Goal: Answer question/provide support

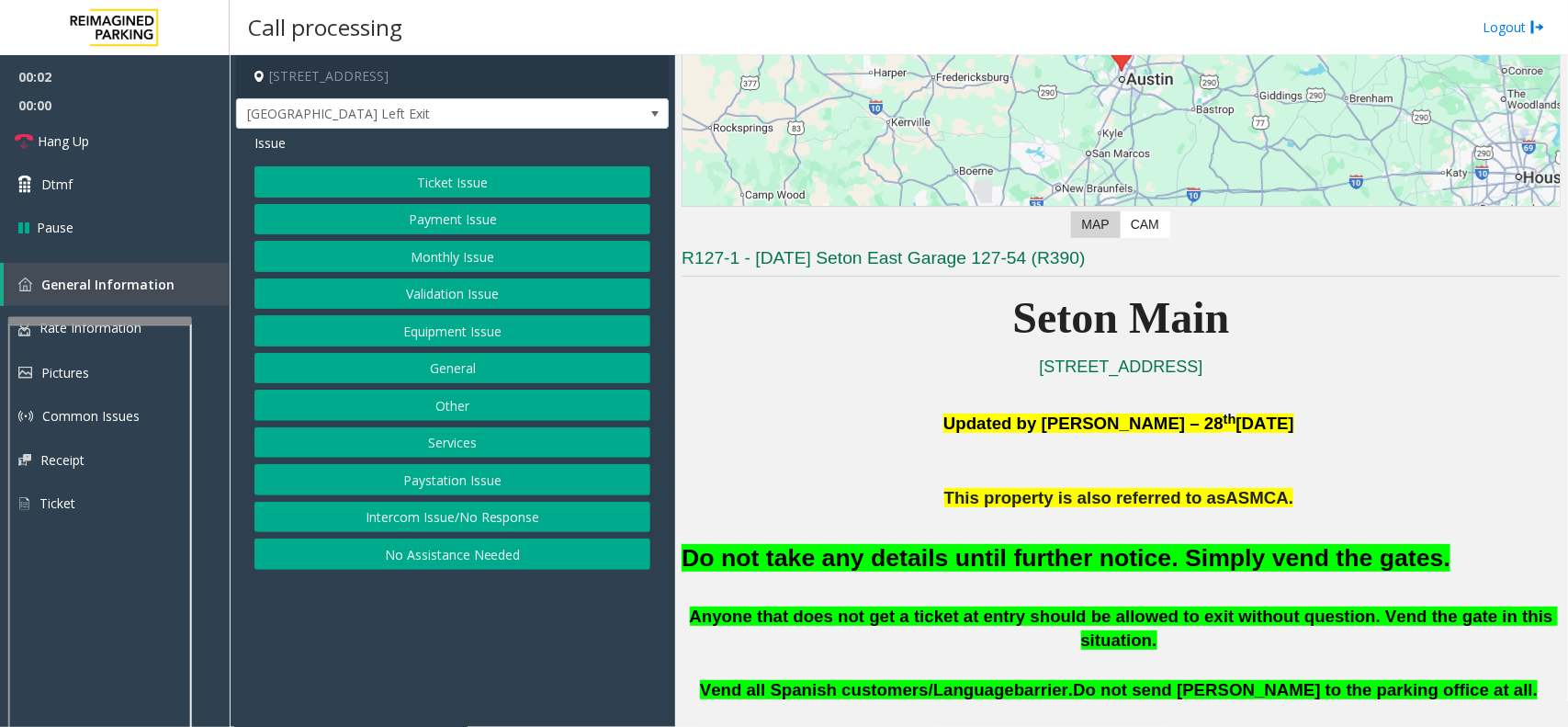
scroll to position [459, 0]
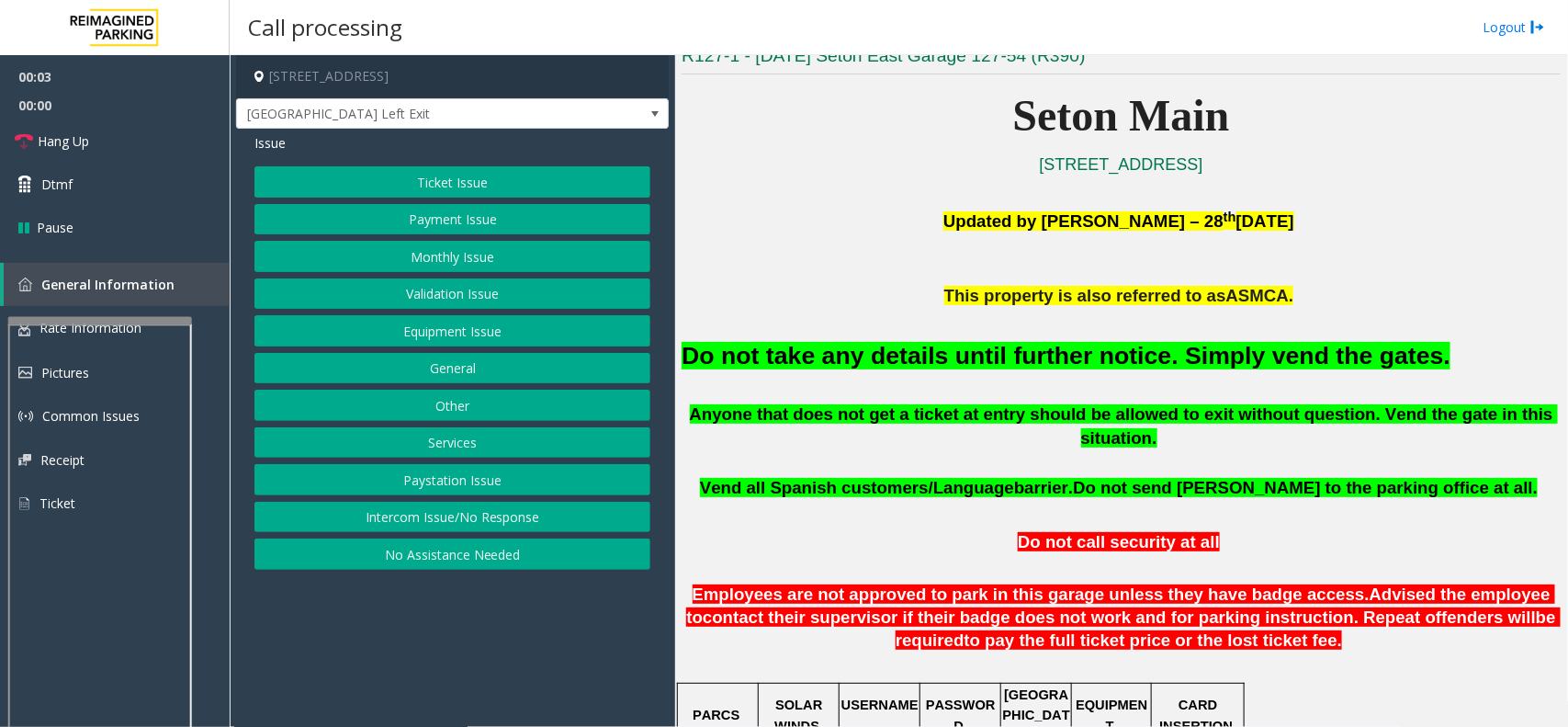
click at [493, 315] on div "Ticket Issue Payment Issue Monthly Issue Validation Issue Equipment Issue Gener…" at bounding box center [453, 367] width 396 height 403
click at [505, 328] on button "Equipment Issue" at bounding box center [453, 330] width 396 height 31
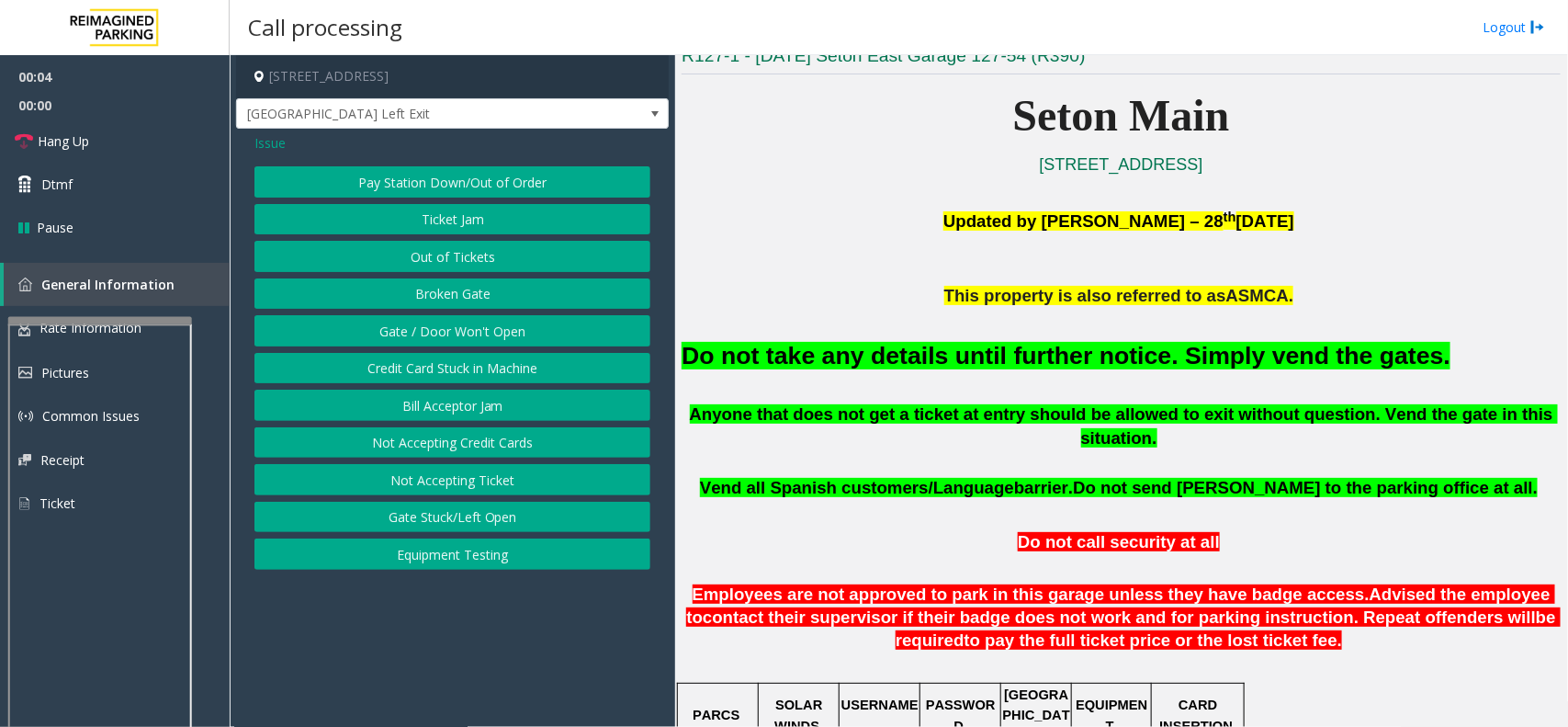
click at [498, 328] on button "Gate / Door Won't Open" at bounding box center [453, 330] width 396 height 31
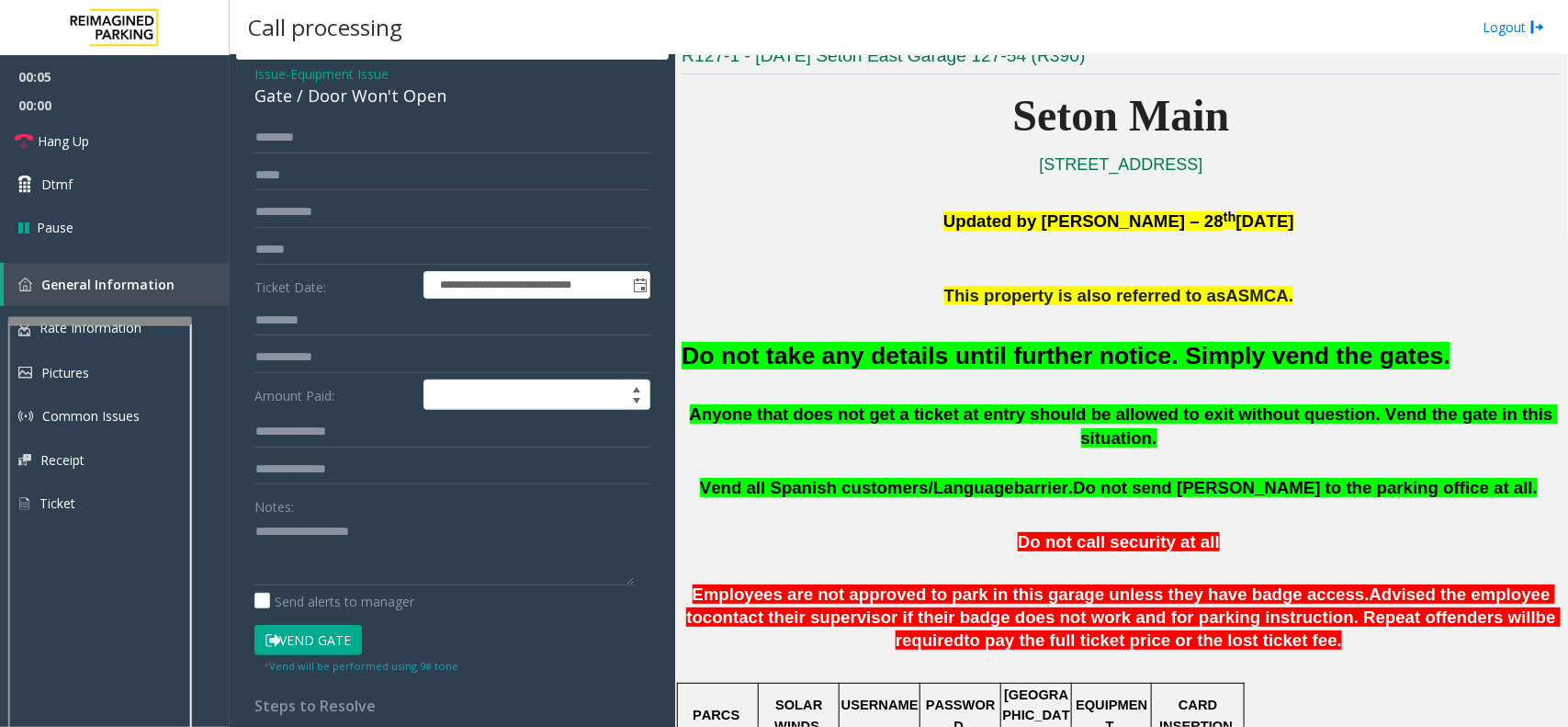
scroll to position [277, 0]
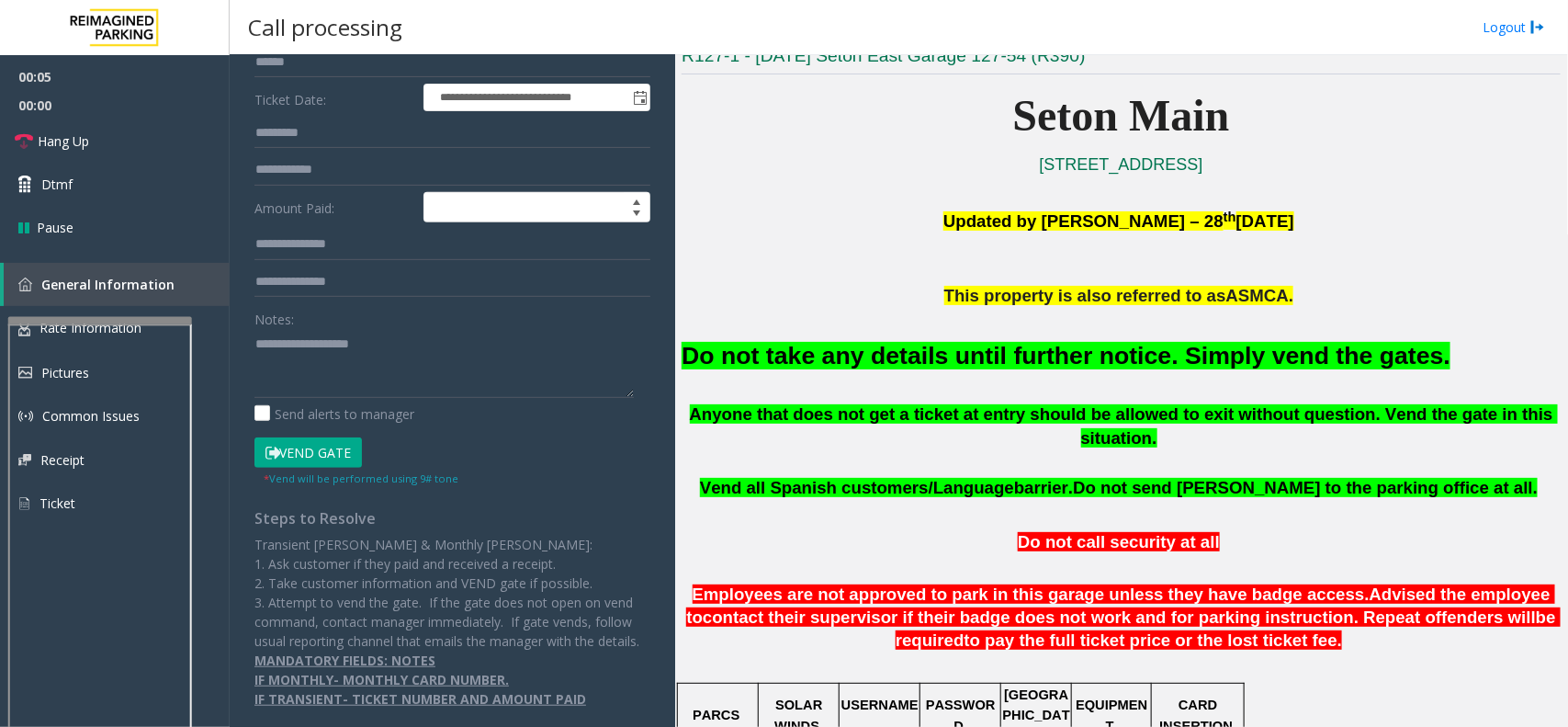
click at [314, 443] on button "Vend Gate" at bounding box center [309, 452] width 108 height 31
click at [775, 368] on font "Do not take any details until further notice. Simply vend the gates." at bounding box center [1065, 356] width 769 height 28
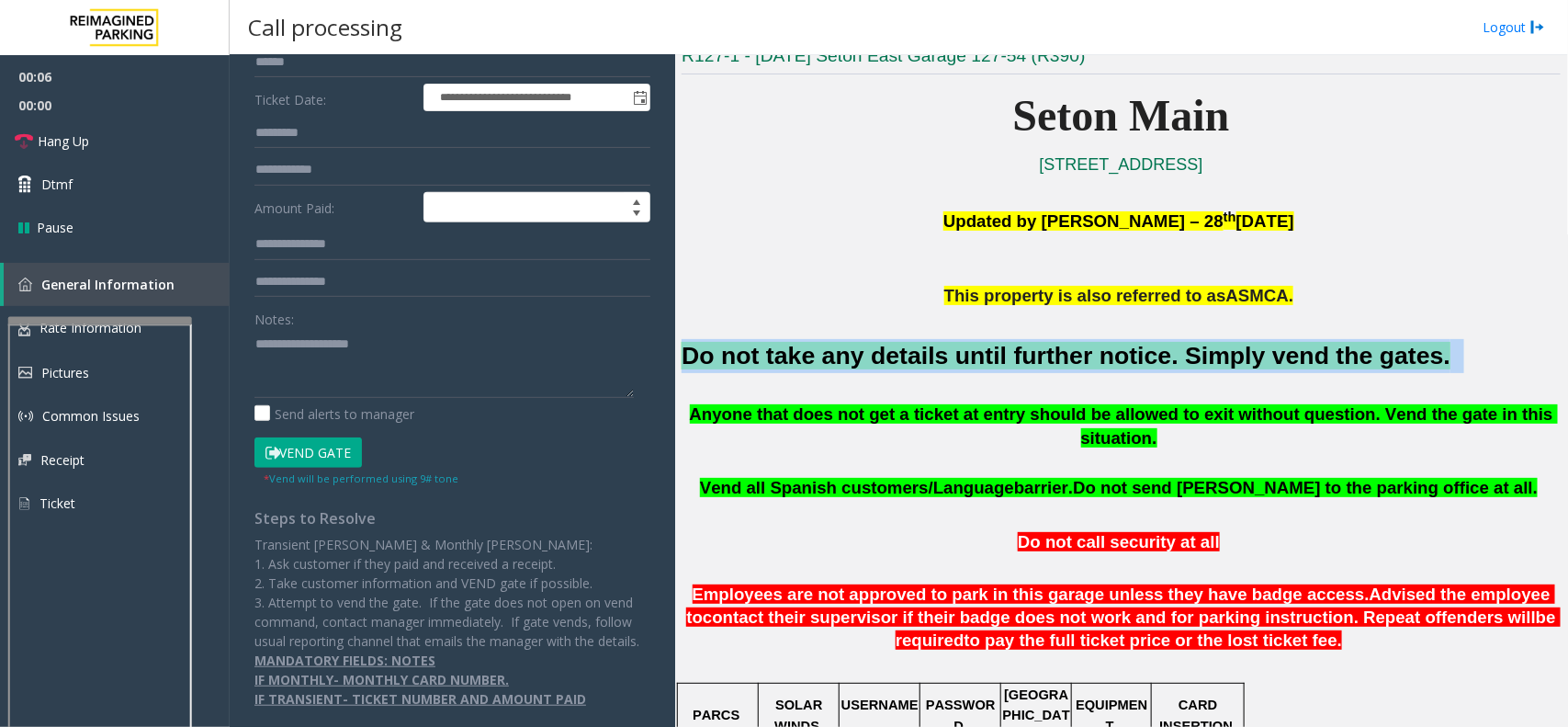
click at [775, 368] on font "Do not take any details until further notice. Simply vend the gates." at bounding box center [1065, 356] width 769 height 28
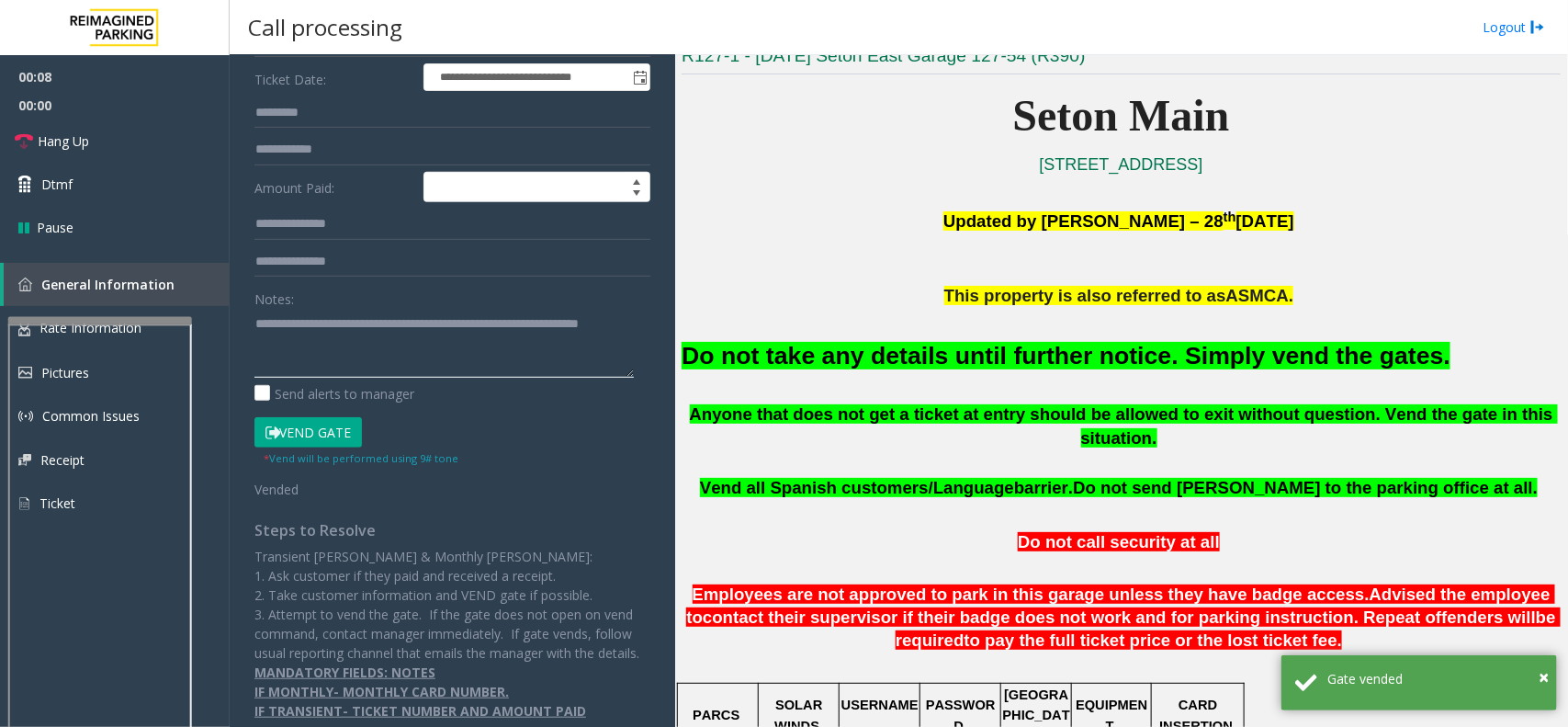
scroll to position [47, 0]
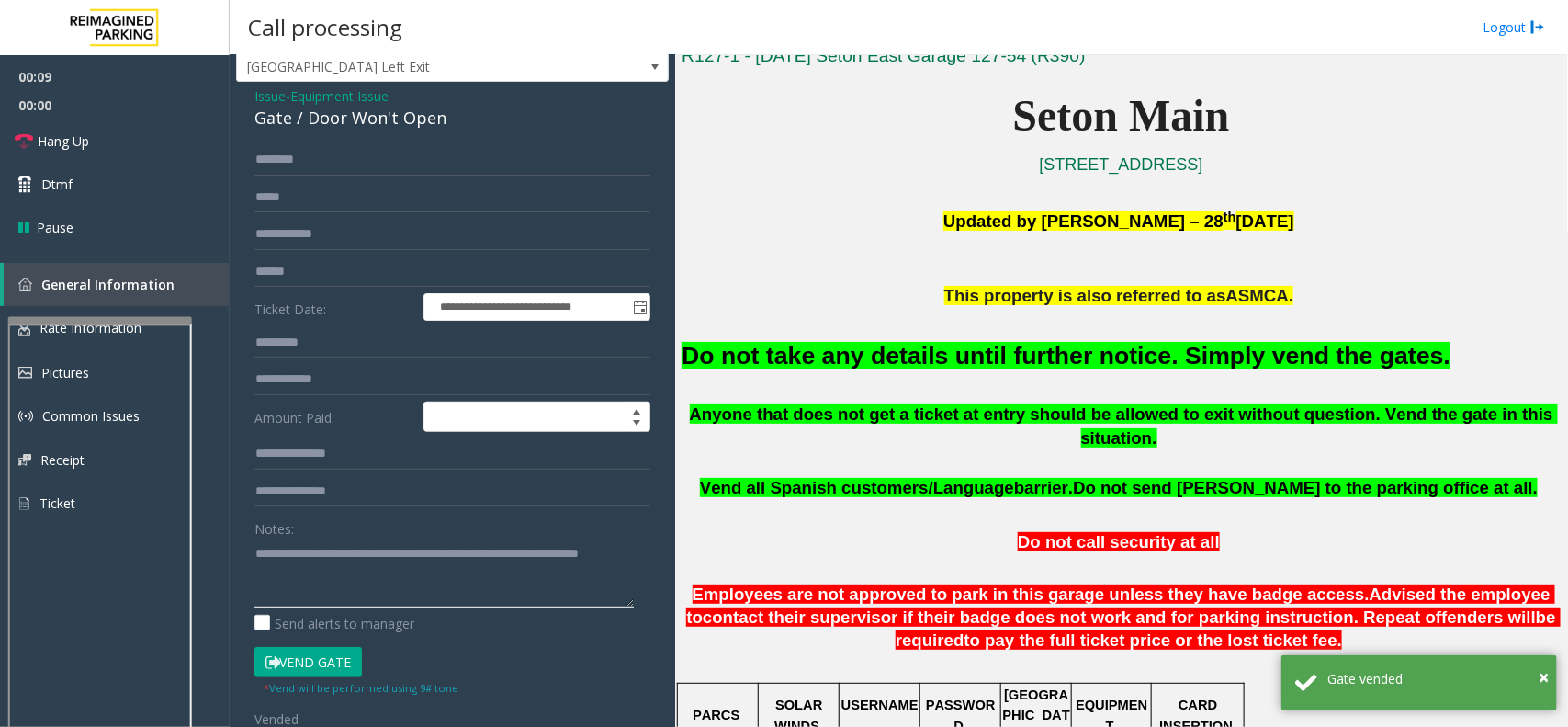
type textarea "**********"
click at [323, 103] on span "Equipment Issue" at bounding box center [339, 95] width 98 height 19
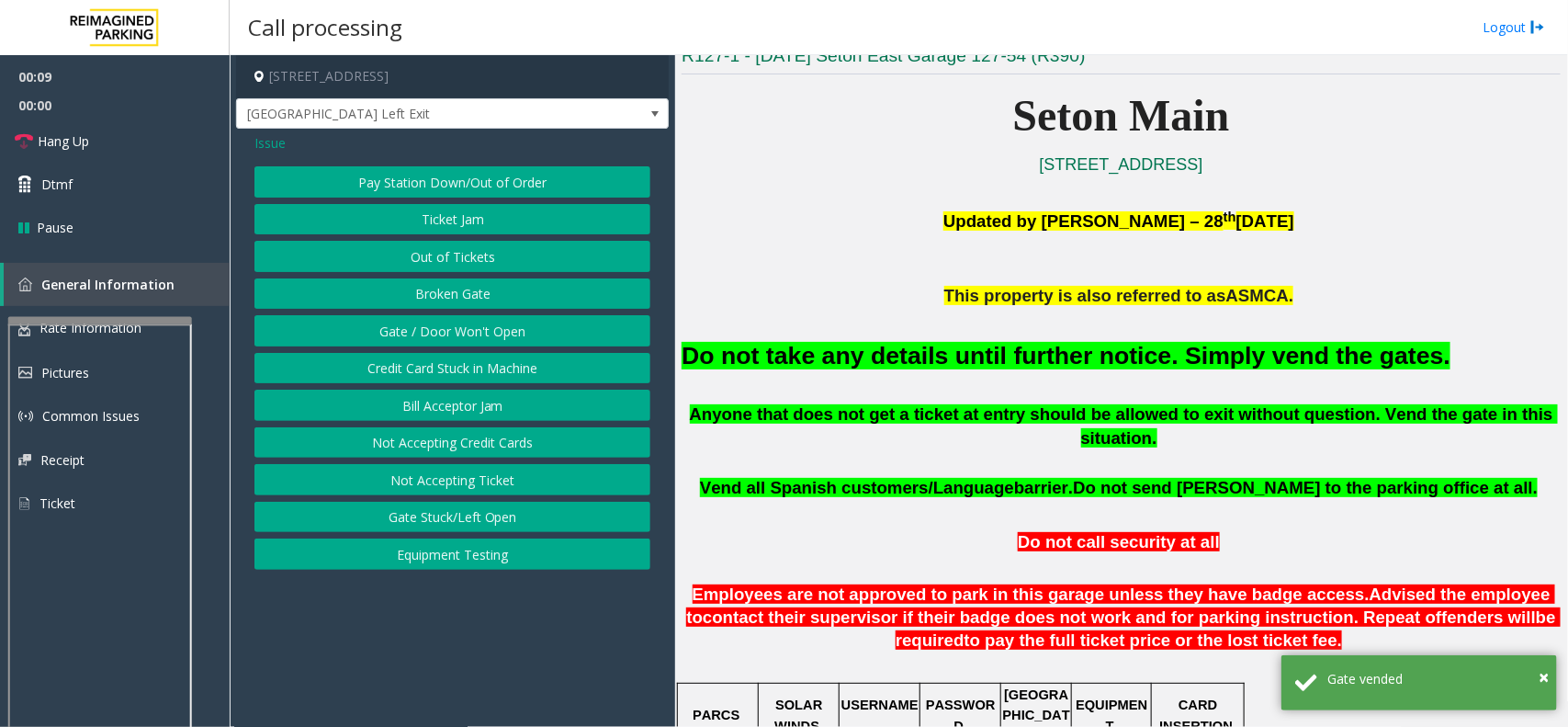
scroll to position [0, 0]
click at [276, 143] on span "Issue" at bounding box center [270, 142] width 31 height 19
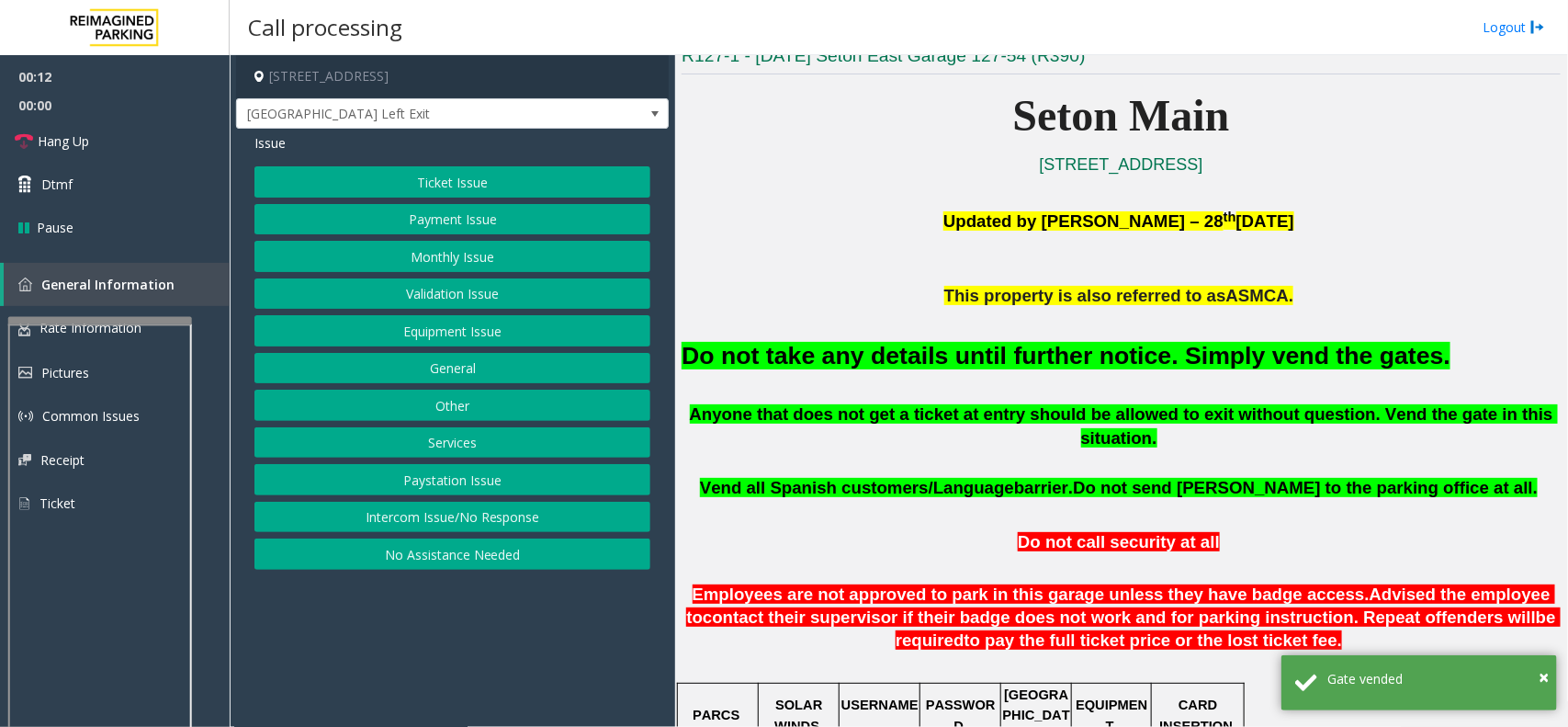
click at [384, 230] on button "Payment Issue" at bounding box center [453, 219] width 396 height 31
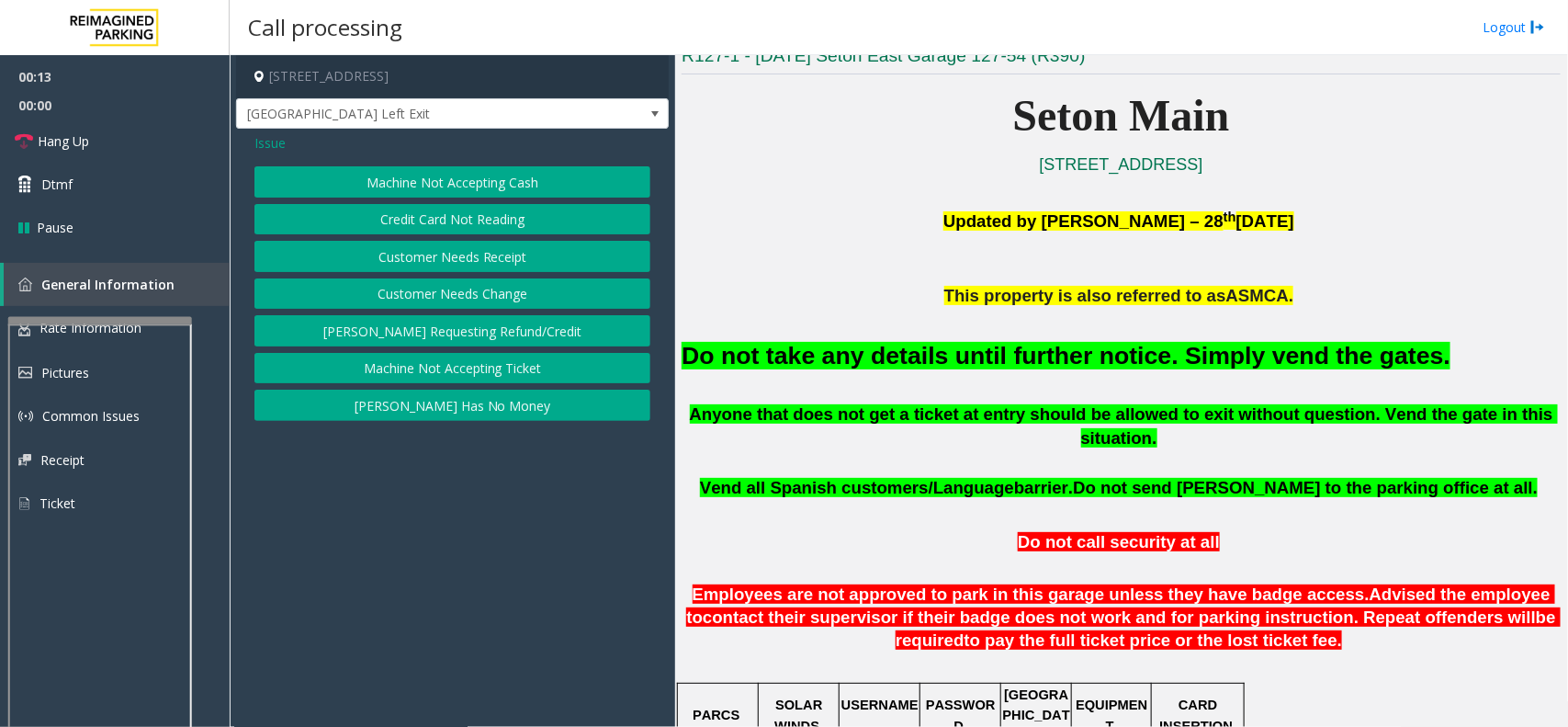
click at [478, 222] on button "Credit Card Not Reading" at bounding box center [453, 219] width 396 height 31
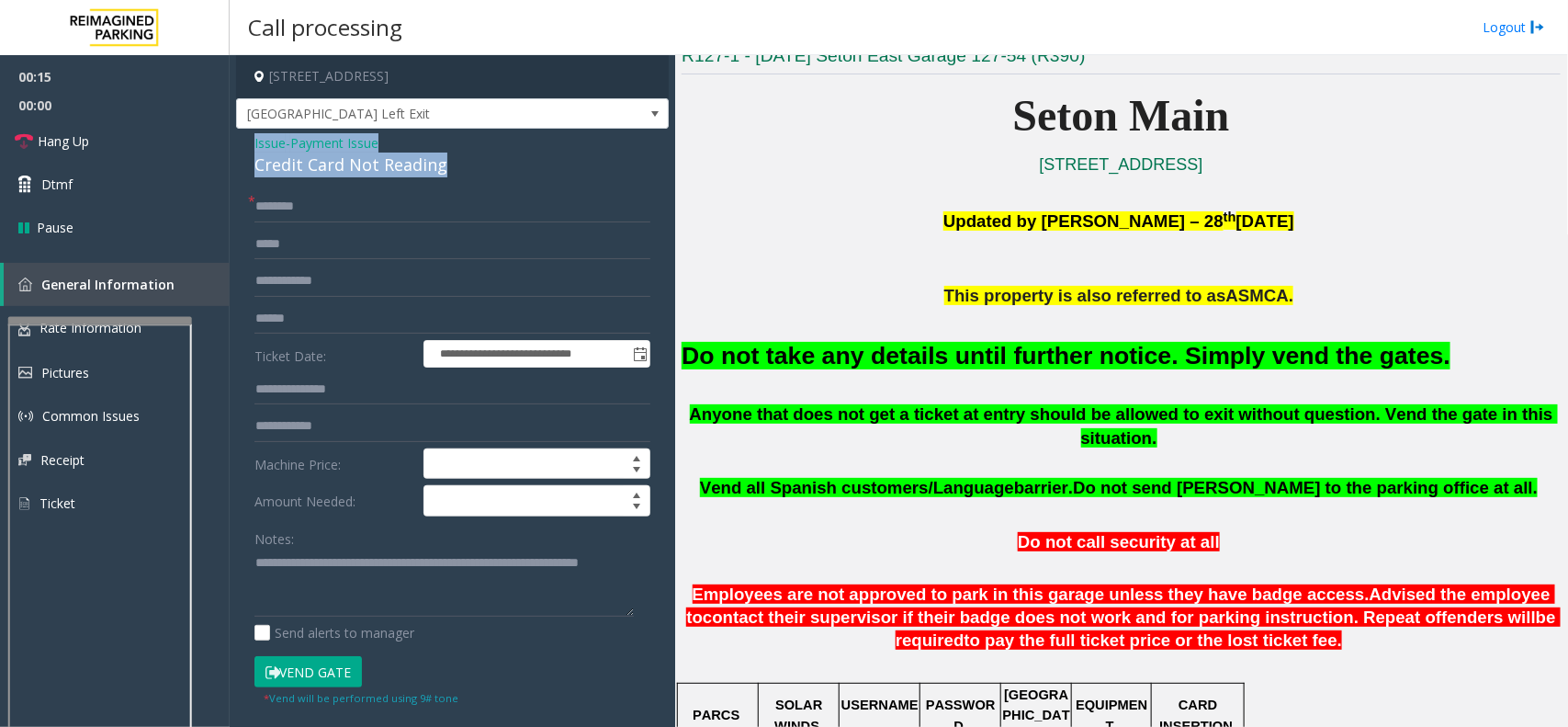
drag, startPoint x: 448, startPoint y: 175, endPoint x: 254, endPoint y: 147, distance: 196.0
click at [255, 147] on div "Issue - Payment Issue Credit Card Not Reading" at bounding box center [453, 155] width 396 height 44
copy div "Issue - Payment Issue Credit Card Not Reading"
click at [257, 561] on textarea at bounding box center [445, 583] width 380 height 69
paste textarea "**********"
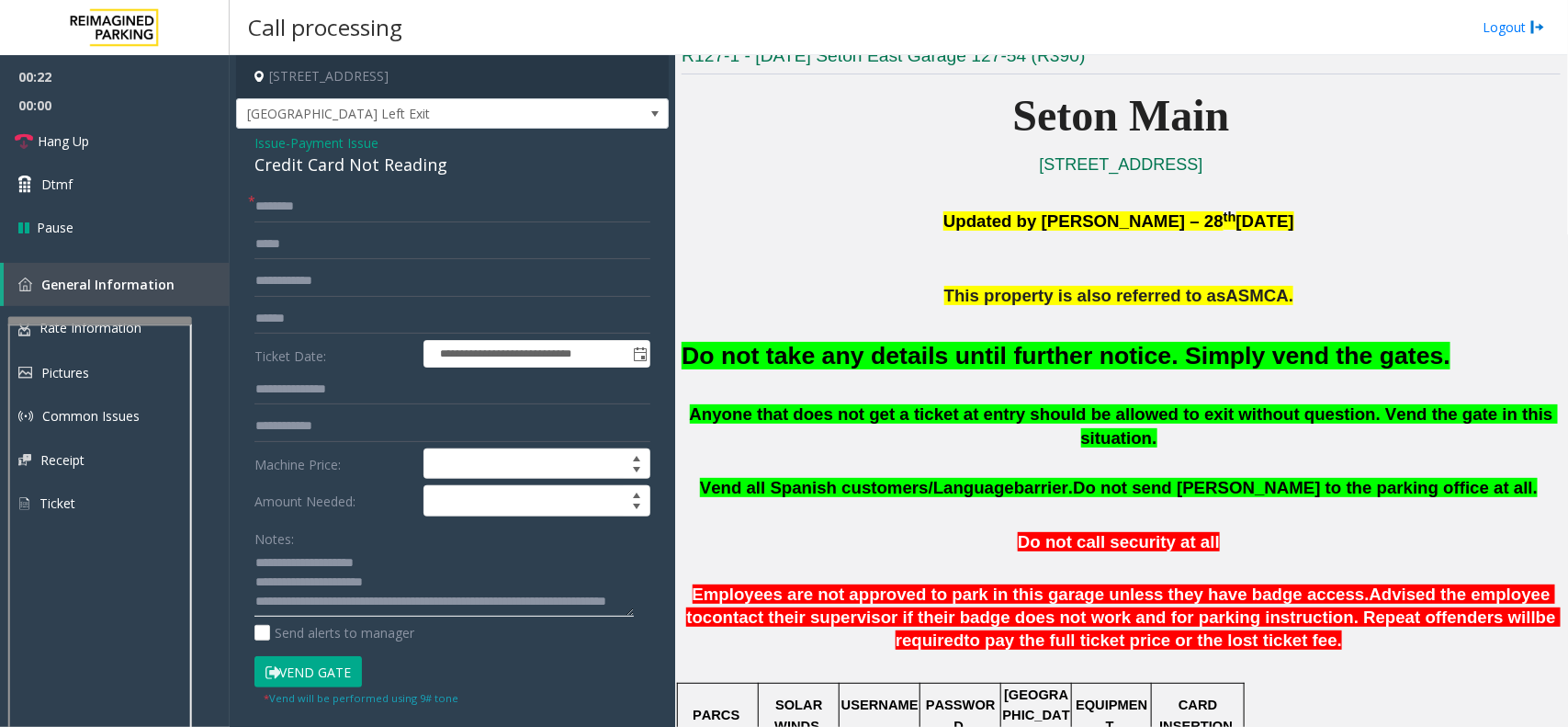
type textarea "**********"
click at [323, 200] on input "text" at bounding box center [453, 206] width 396 height 31
type input "**"
click at [198, 129] on link "Hang Up" at bounding box center [115, 140] width 230 height 43
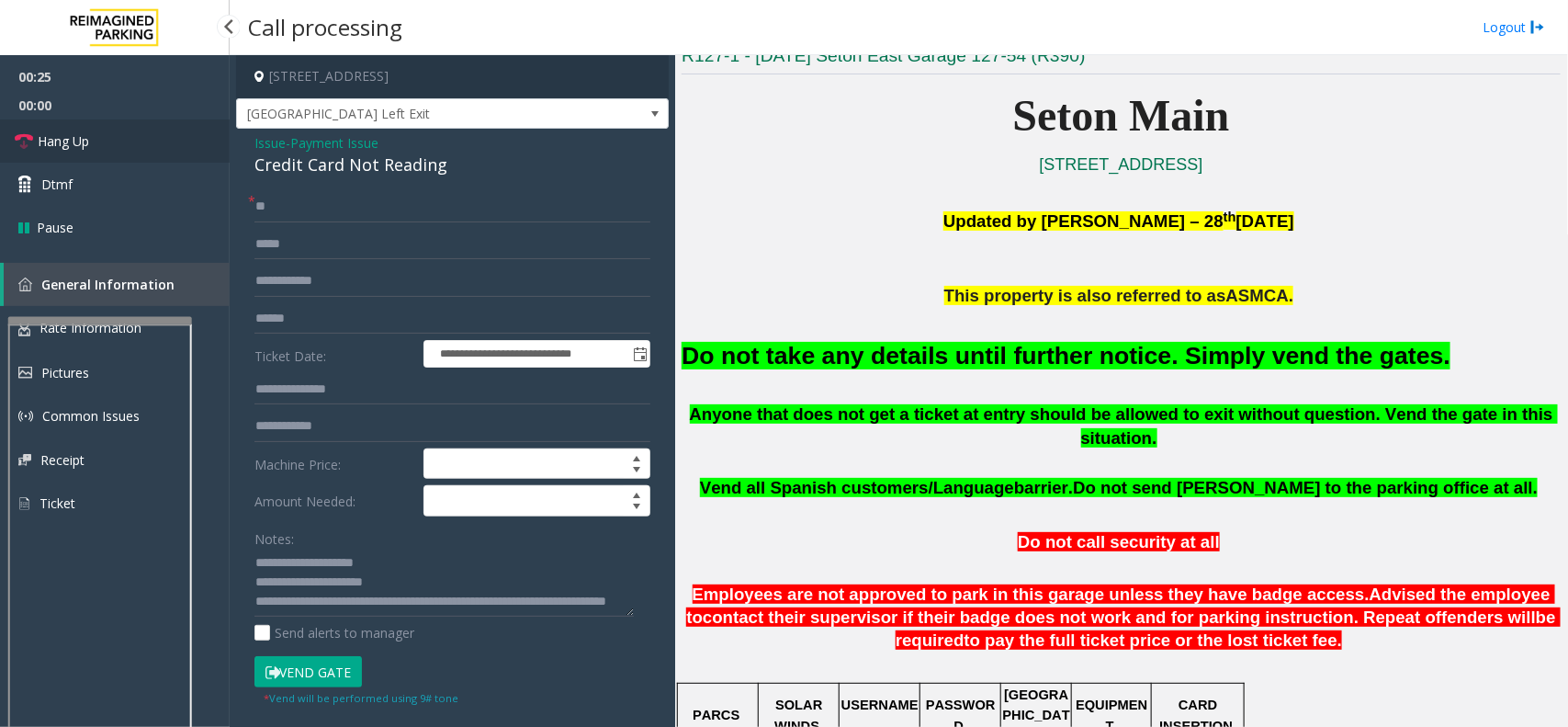
click at [198, 129] on link "Hang Up" at bounding box center [115, 140] width 230 height 43
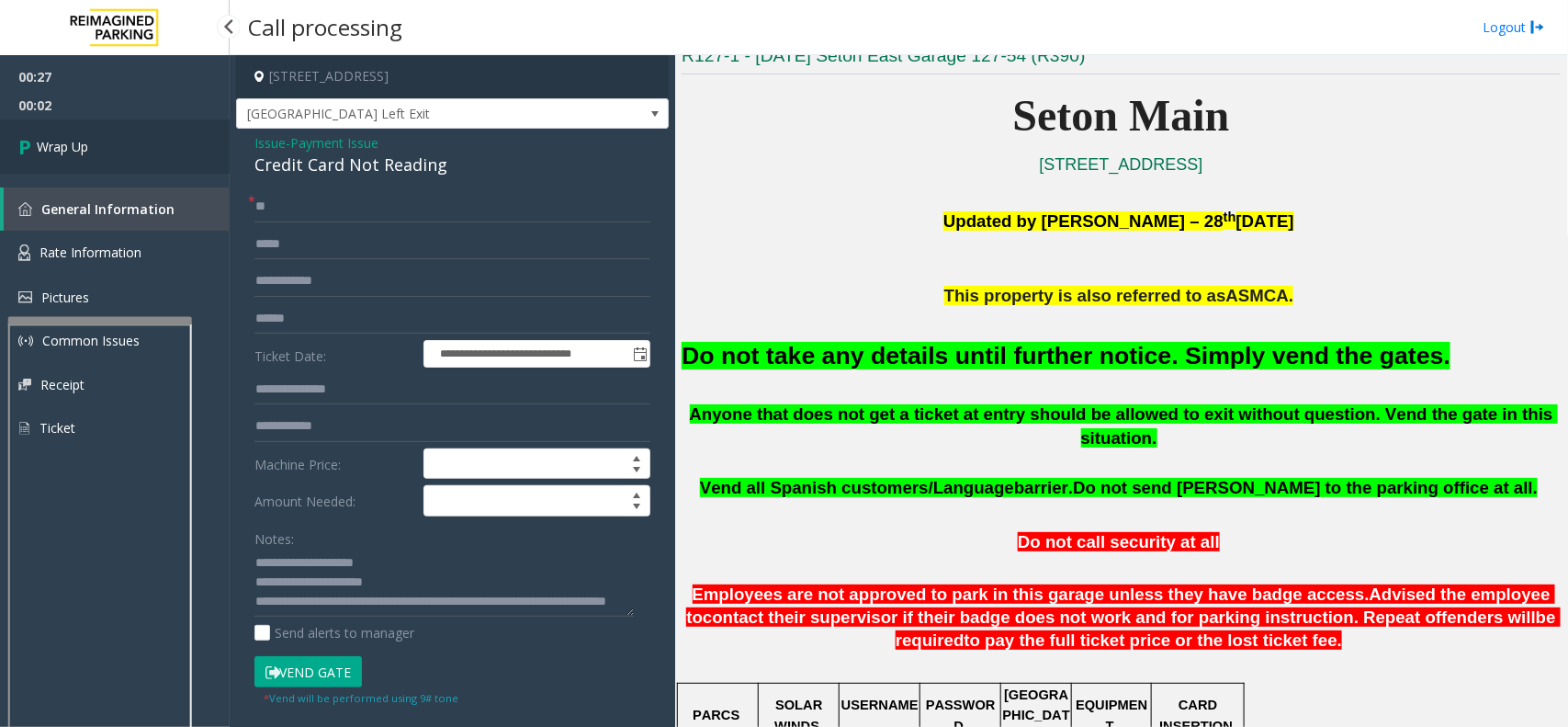
click at [163, 163] on link "Wrap Up" at bounding box center [115, 146] width 230 height 54
